Goal: Task Accomplishment & Management: Manage account settings

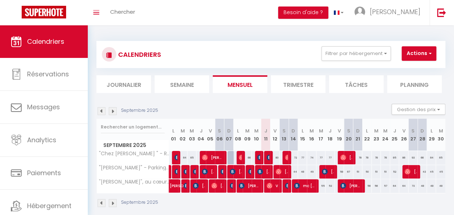
click at [113, 111] on img at bounding box center [113, 111] width 8 height 8
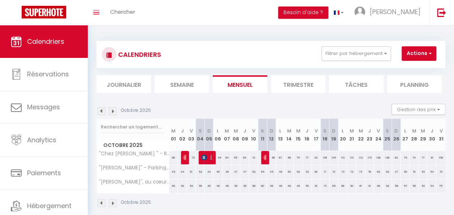
click at [113, 111] on img at bounding box center [113, 111] width 8 height 8
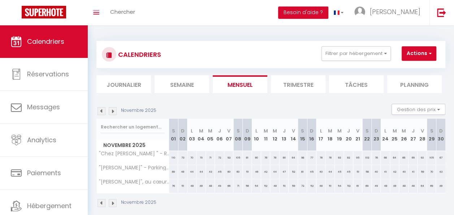
click at [113, 111] on img at bounding box center [113, 111] width 8 height 8
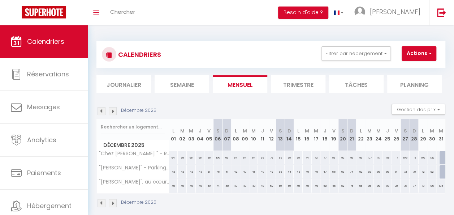
click at [113, 111] on img at bounding box center [113, 111] width 8 height 8
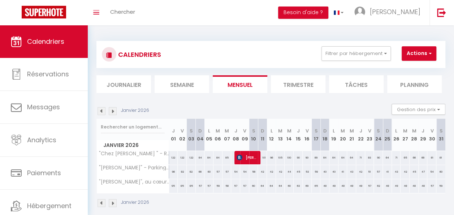
click at [100, 111] on img at bounding box center [102, 111] width 8 height 8
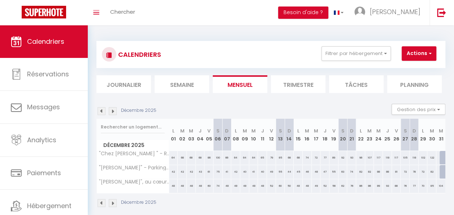
click at [100, 111] on img at bounding box center [102, 111] width 8 height 8
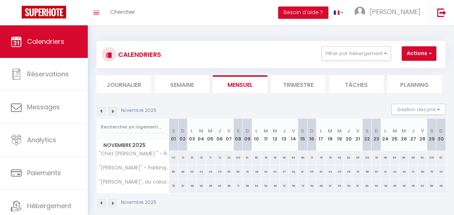
click at [100, 111] on img at bounding box center [102, 111] width 8 height 8
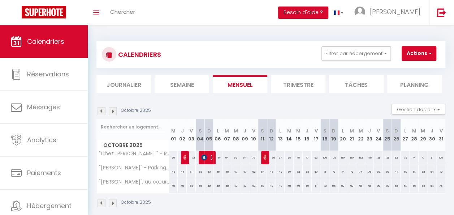
click at [100, 111] on img at bounding box center [102, 111] width 8 height 8
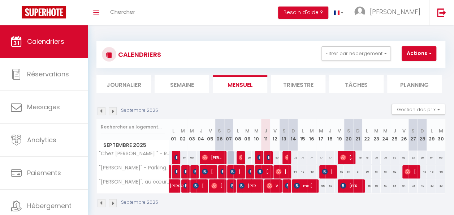
click at [100, 111] on img at bounding box center [102, 111] width 8 height 8
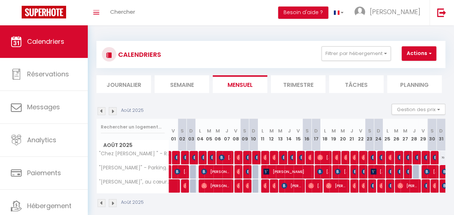
click at [38, 41] on span "Calendriers" at bounding box center [45, 41] width 37 height 9
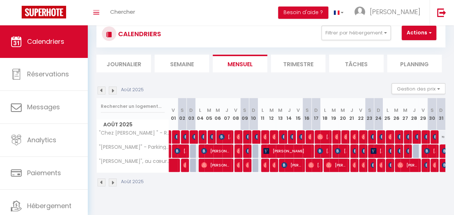
scroll to position [21, 0]
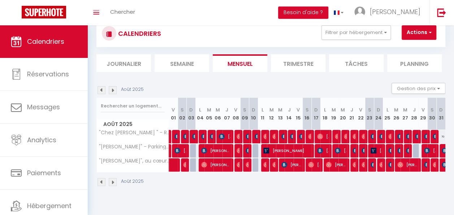
click at [116, 91] on img at bounding box center [113, 90] width 8 height 8
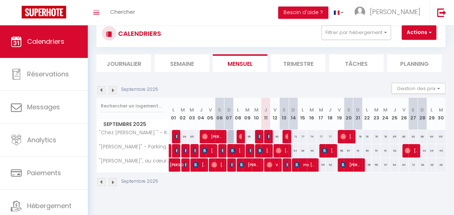
drag, startPoint x: 180, startPoint y: 189, endPoint x: 223, endPoint y: 78, distance: 118.2
click at [223, 78] on section "Septembre 2025 Gestion des prix Nb Nuits minimum Règles Disponibilité Septembre…" at bounding box center [271, 135] width 349 height 118
